Goal: Transaction & Acquisition: Purchase product/service

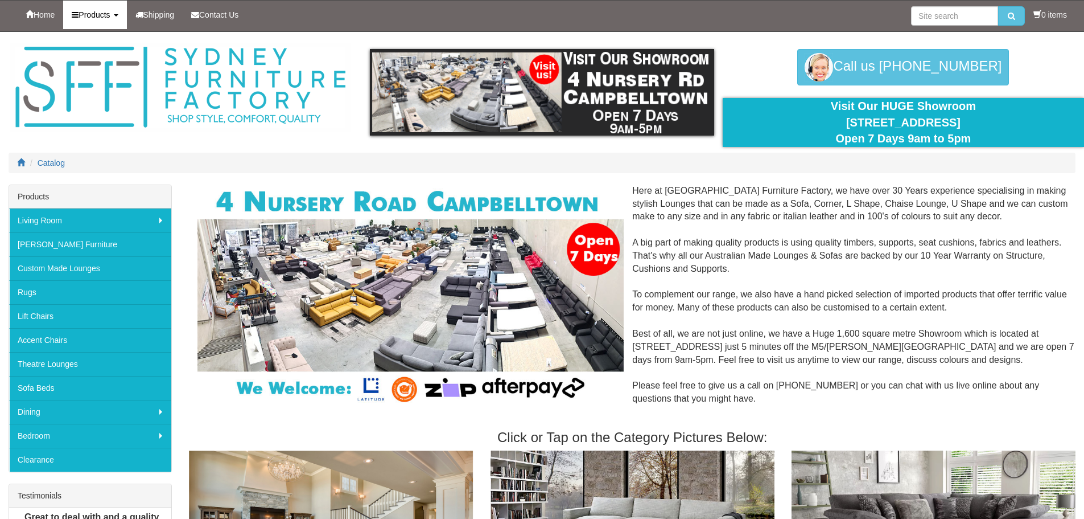
click at [120, 17] on link "Products" at bounding box center [94, 15] width 63 height 28
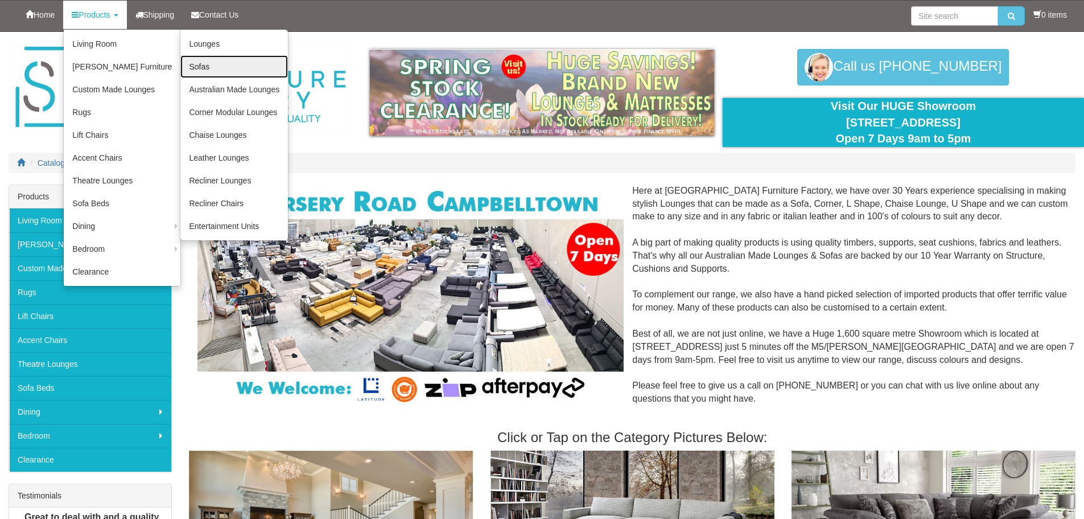
click at [194, 69] on link "Sofas" at bounding box center [234, 66] width 108 height 23
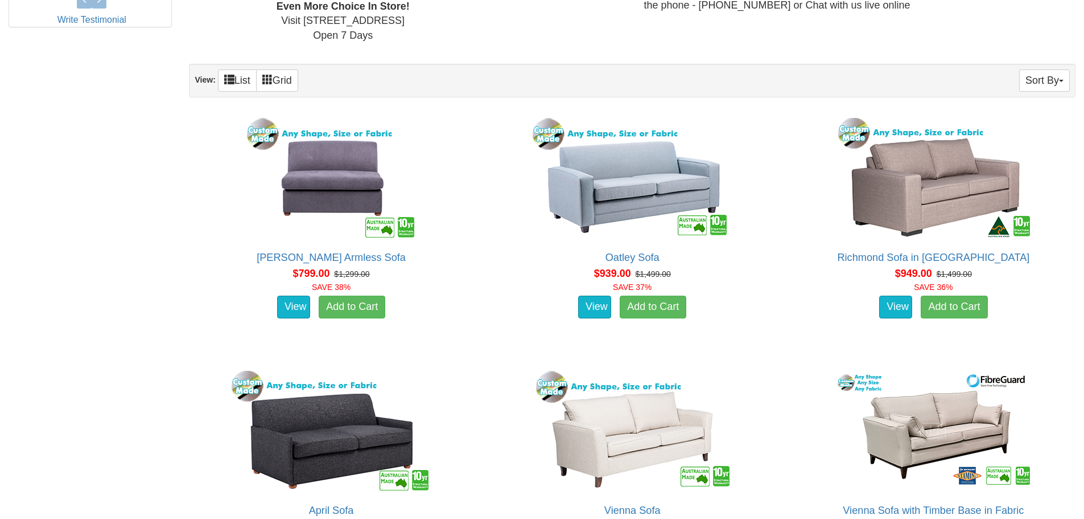
scroll to position [631, 0]
click at [1046, 79] on button "Sort By" at bounding box center [1044, 80] width 51 height 22
click at [1025, 116] on link "Price+" at bounding box center [1025, 117] width 90 height 15
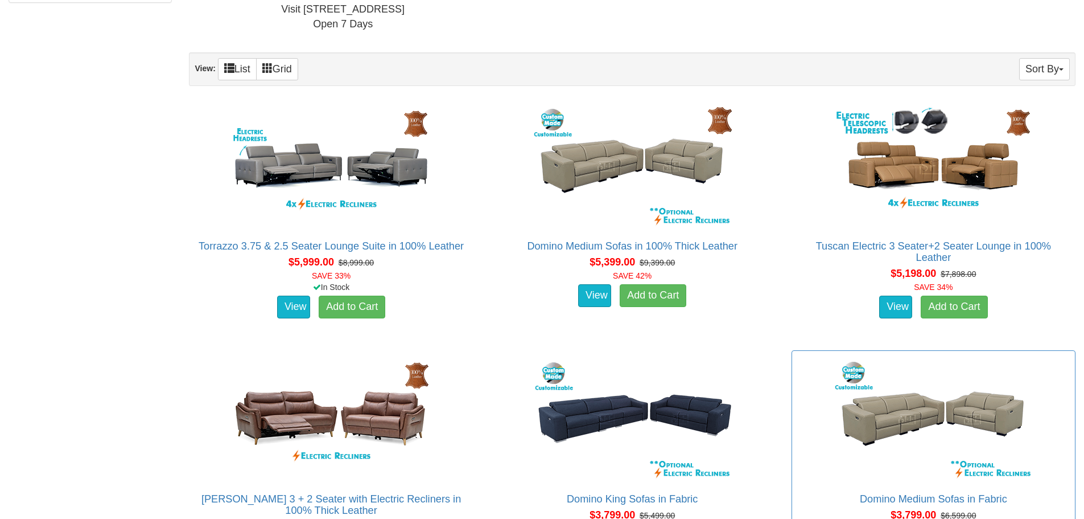
scroll to position [642, 0]
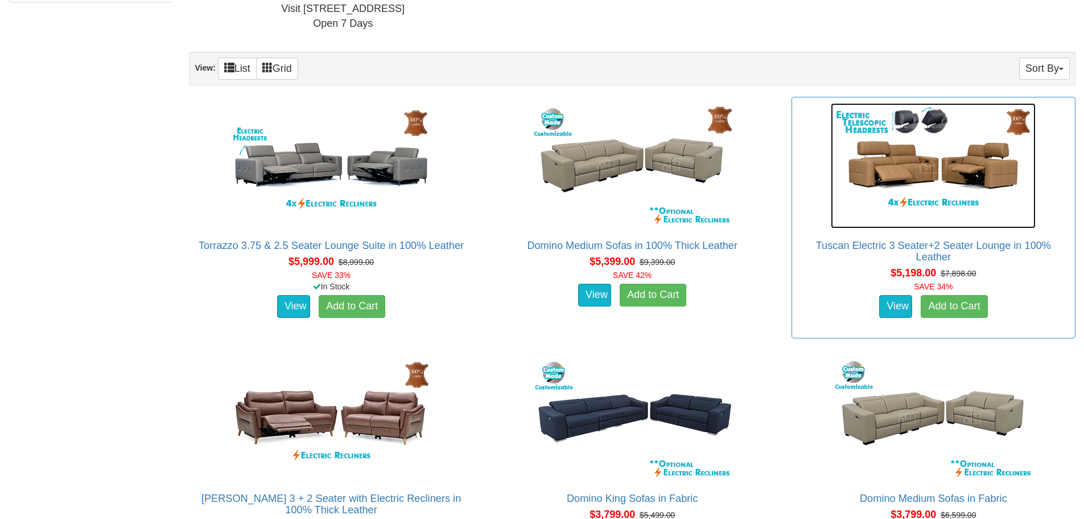
click at [896, 162] on img at bounding box center [933, 165] width 205 height 125
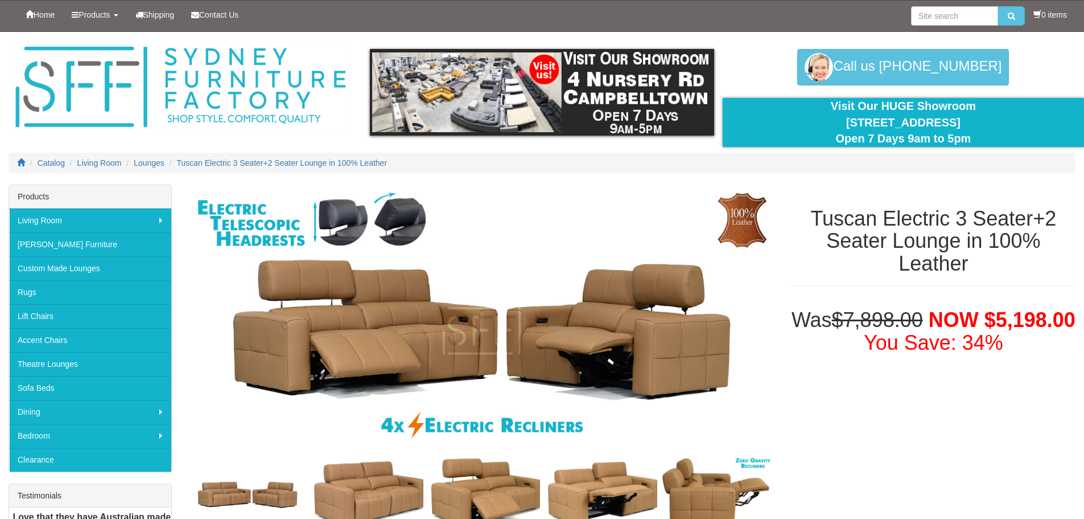
scroll to position [130, 0]
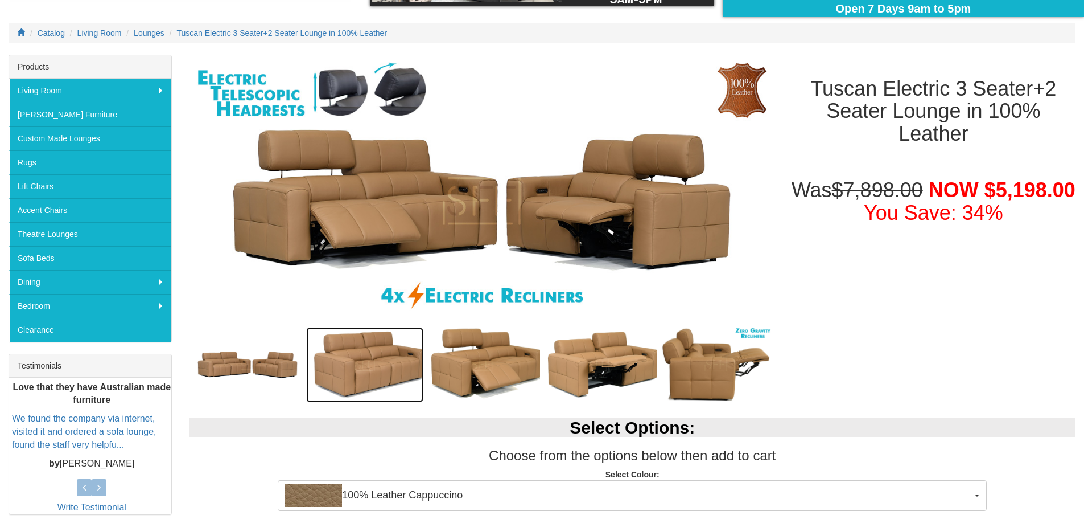
click at [340, 371] on img at bounding box center [364, 364] width 117 height 74
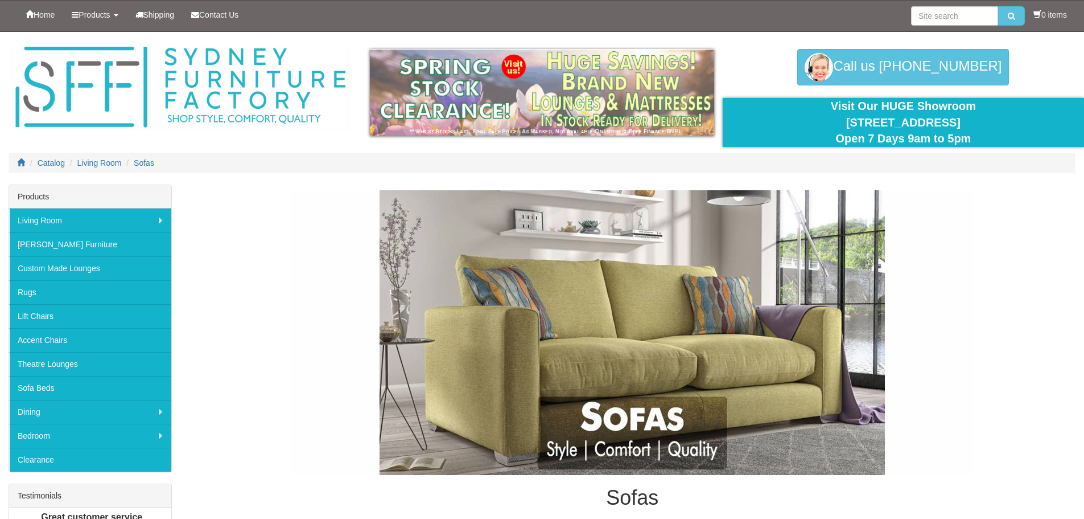
scroll to position [537, 0]
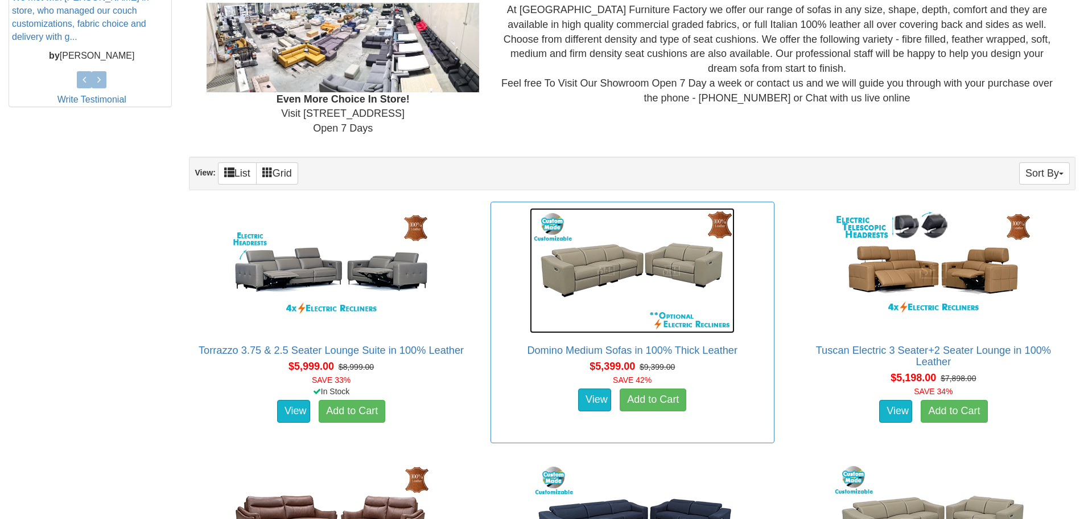
click at [633, 293] on img at bounding box center [632, 270] width 205 height 125
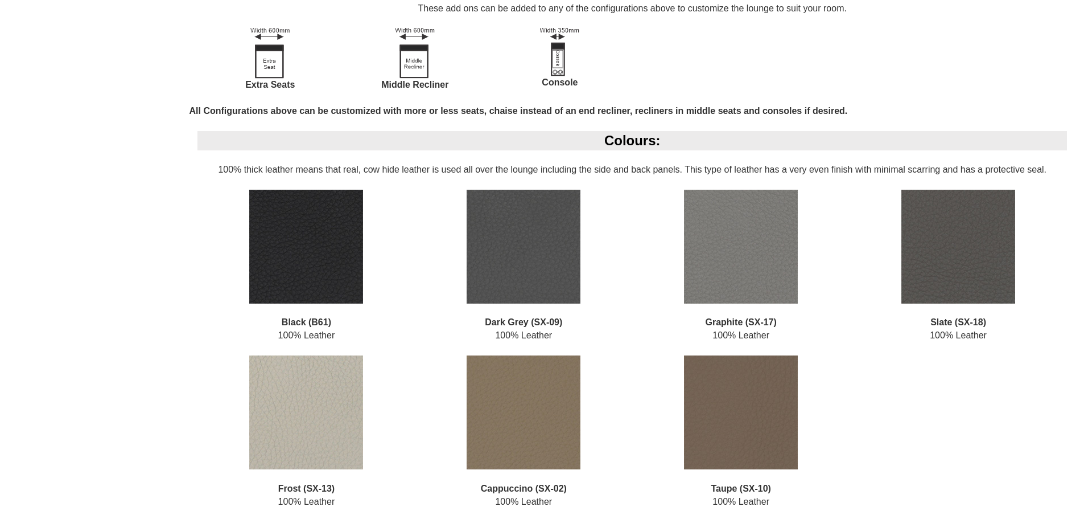
scroll to position [1203, 0]
click at [739, 405] on img at bounding box center [741, 412] width 114 height 114
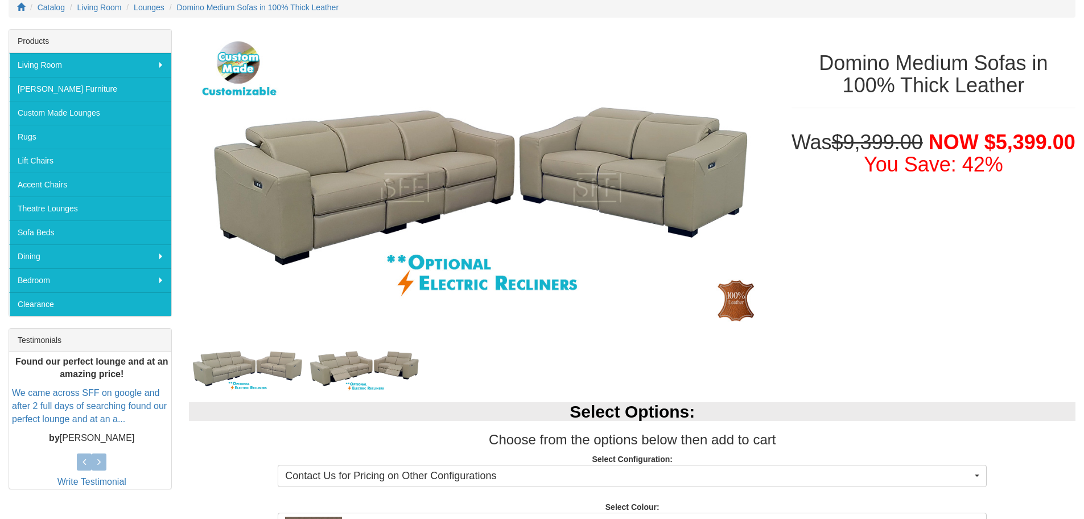
scroll to position [155, 0]
click at [351, 359] on img at bounding box center [364, 369] width 117 height 44
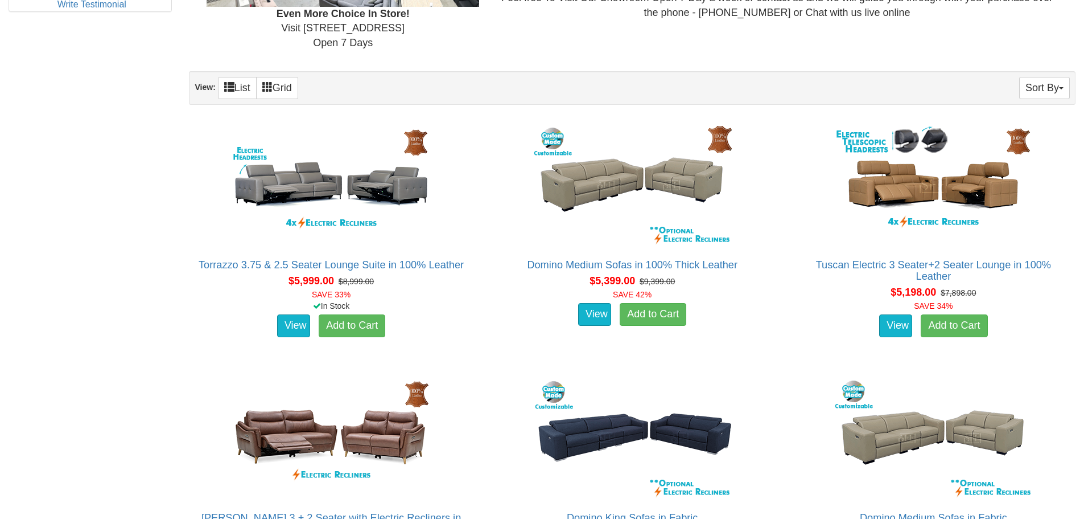
scroll to position [623, 0]
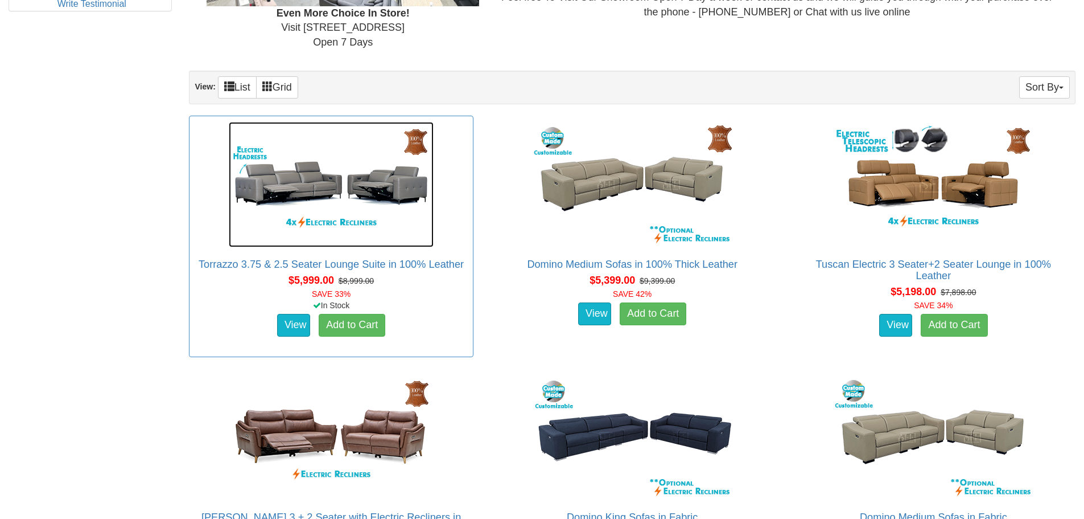
click at [285, 189] on img at bounding box center [331, 184] width 205 height 125
